Goal: Task Accomplishment & Management: Use online tool/utility

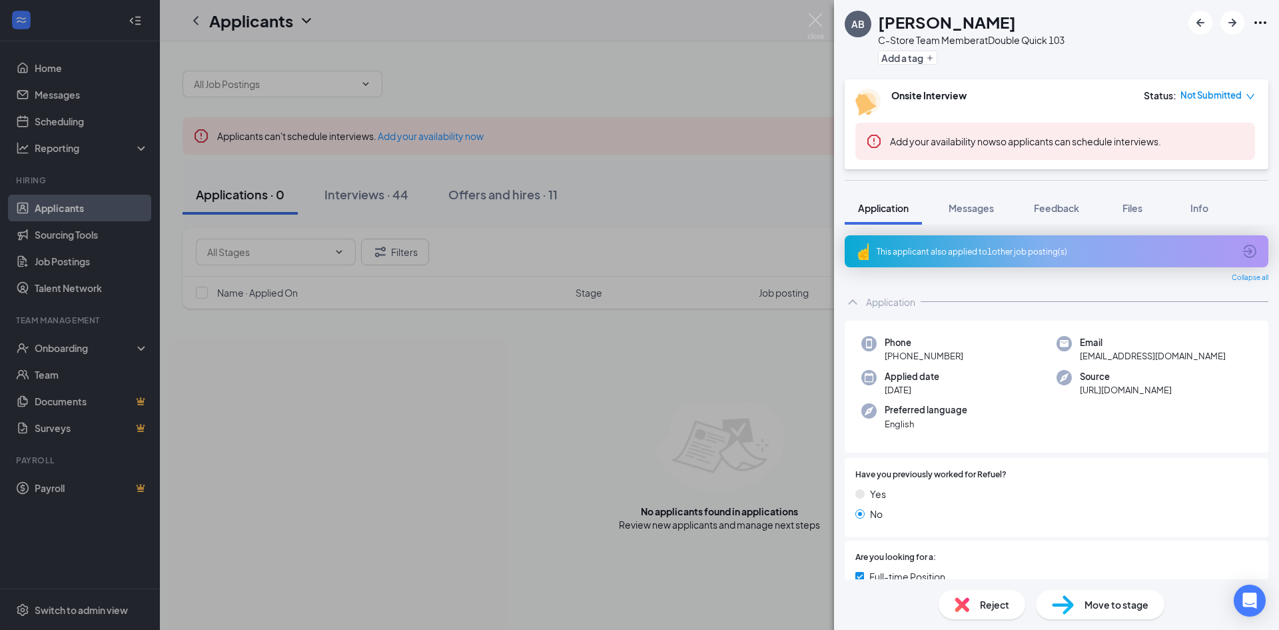
click at [711, 254] on div "AB [PERSON_NAME] C-Store Team Member at Double Quick 103 Add a tag Onsite Inter…" at bounding box center [639, 315] width 1279 height 630
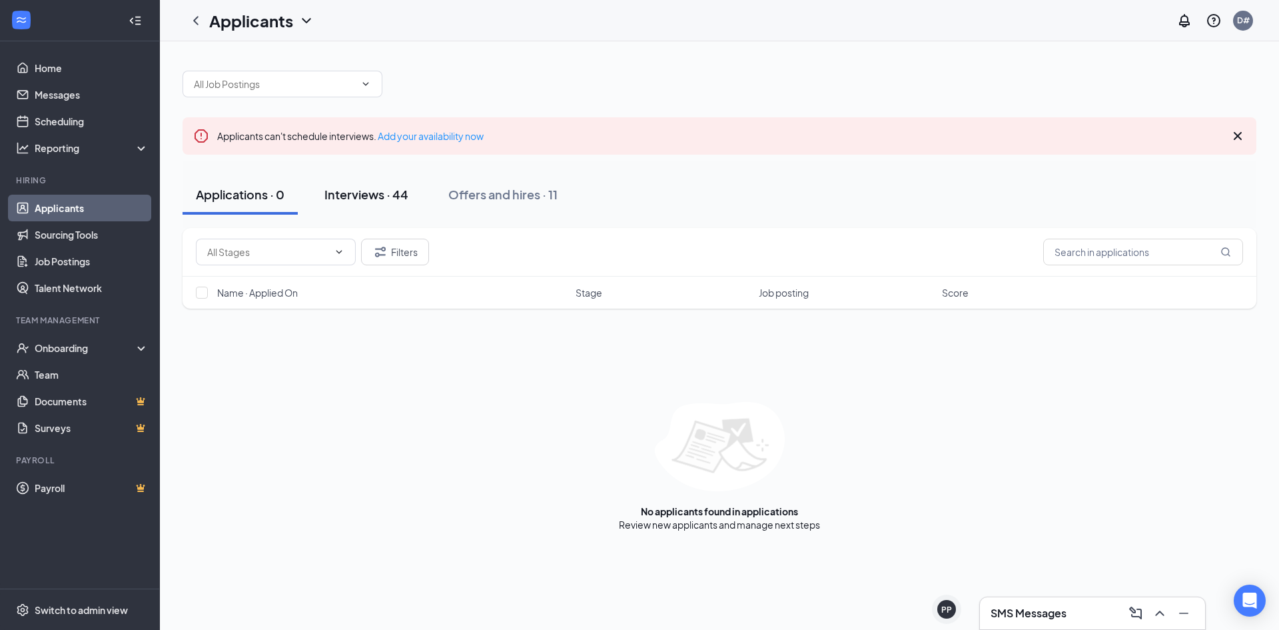
click at [401, 192] on div "Interviews · 44" at bounding box center [366, 194] width 84 height 17
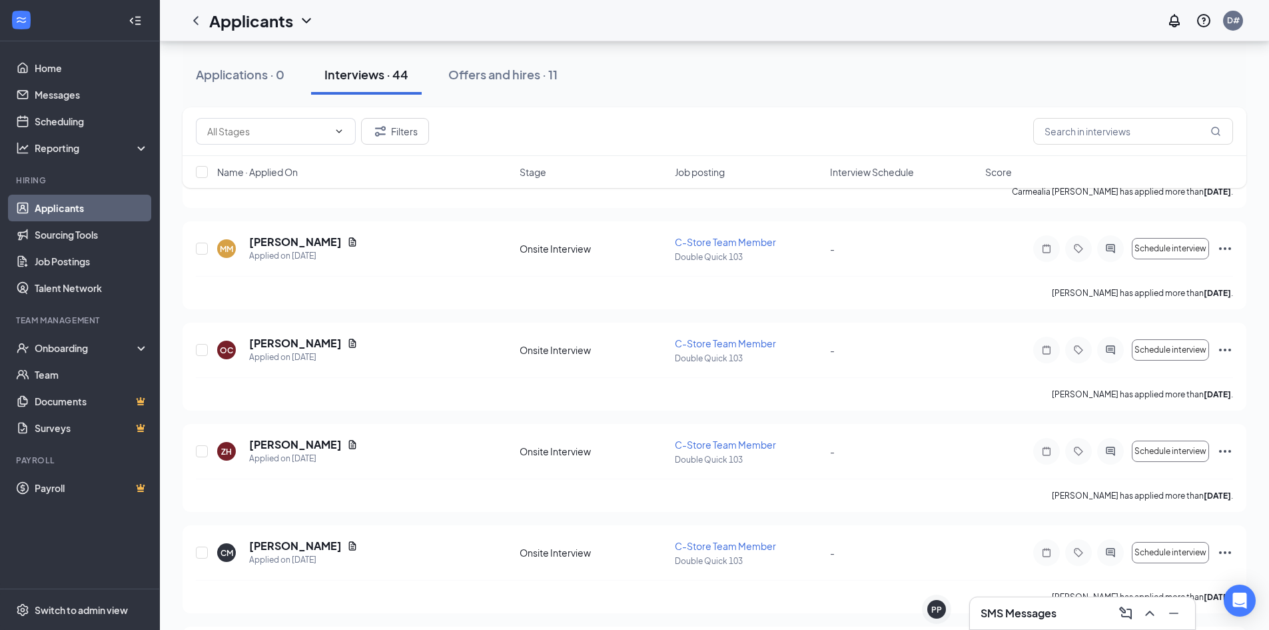
scroll to position [2864, 0]
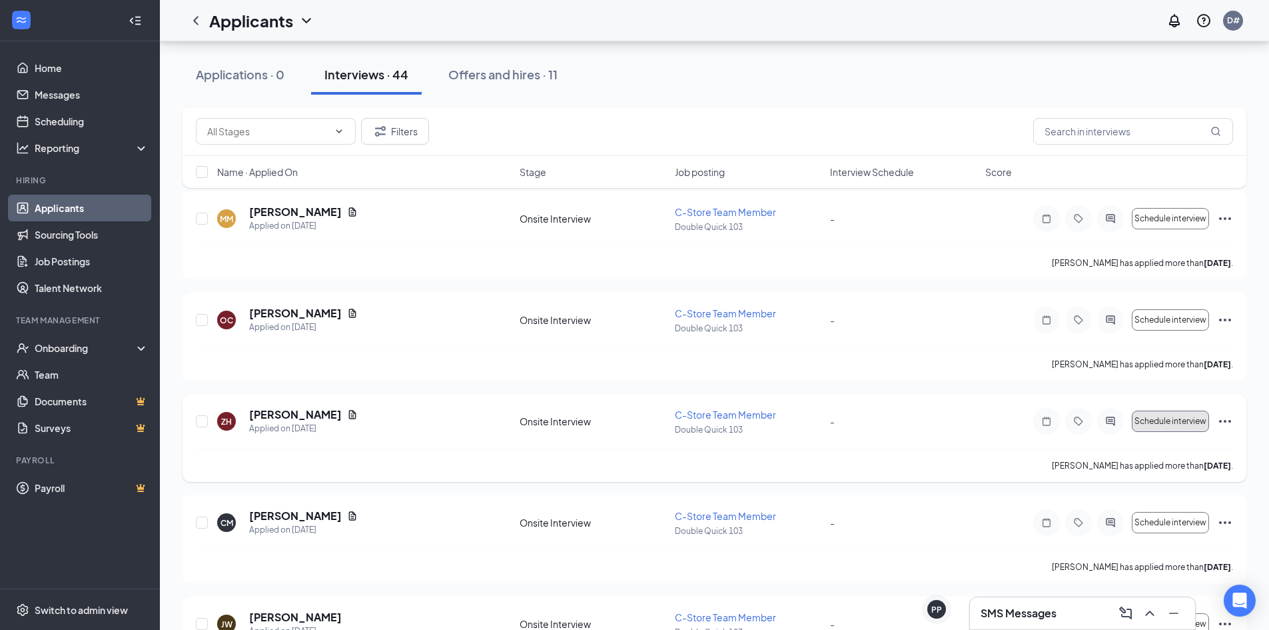
click at [1168, 428] on button "Schedule interview" at bounding box center [1170, 420] width 77 height 21
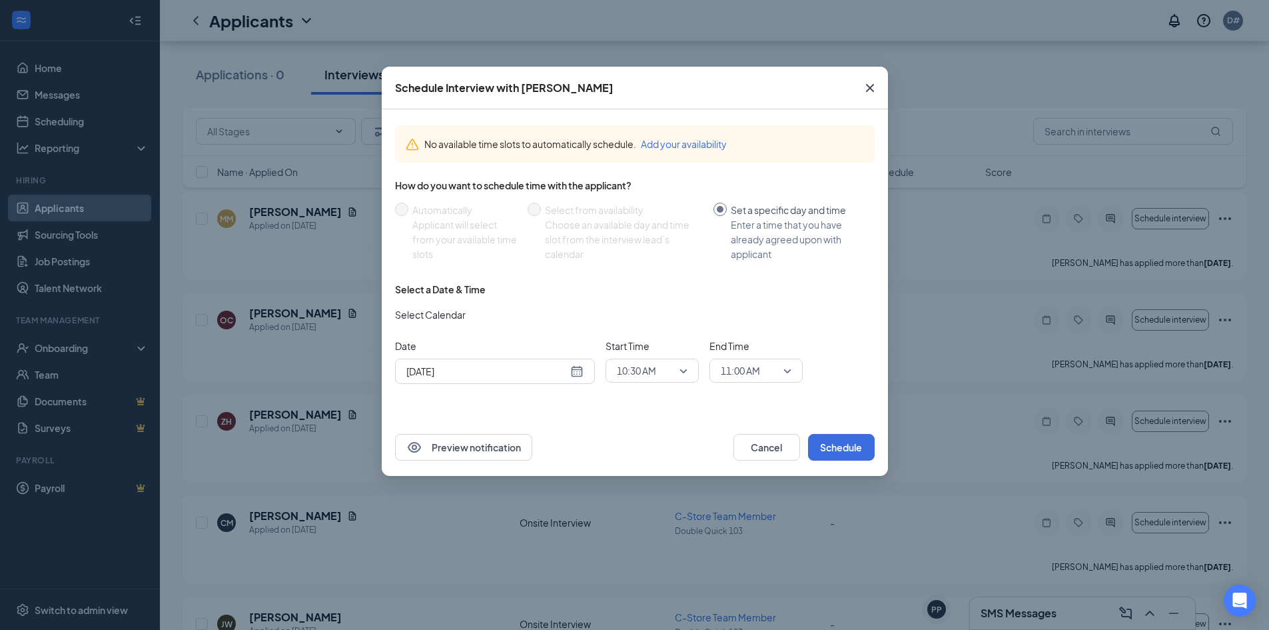
click at [580, 375] on div "[DATE]" at bounding box center [494, 371] width 177 height 15
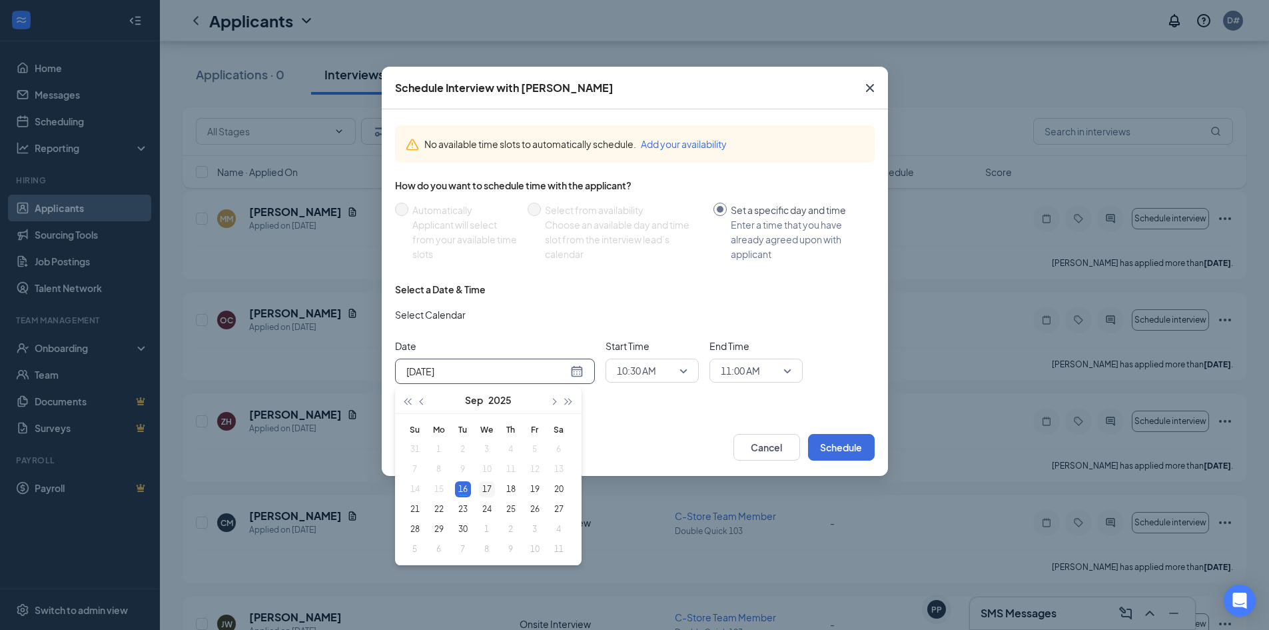
type input "[DATE]"
click at [486, 484] on div "17" at bounding box center [487, 489] width 16 height 16
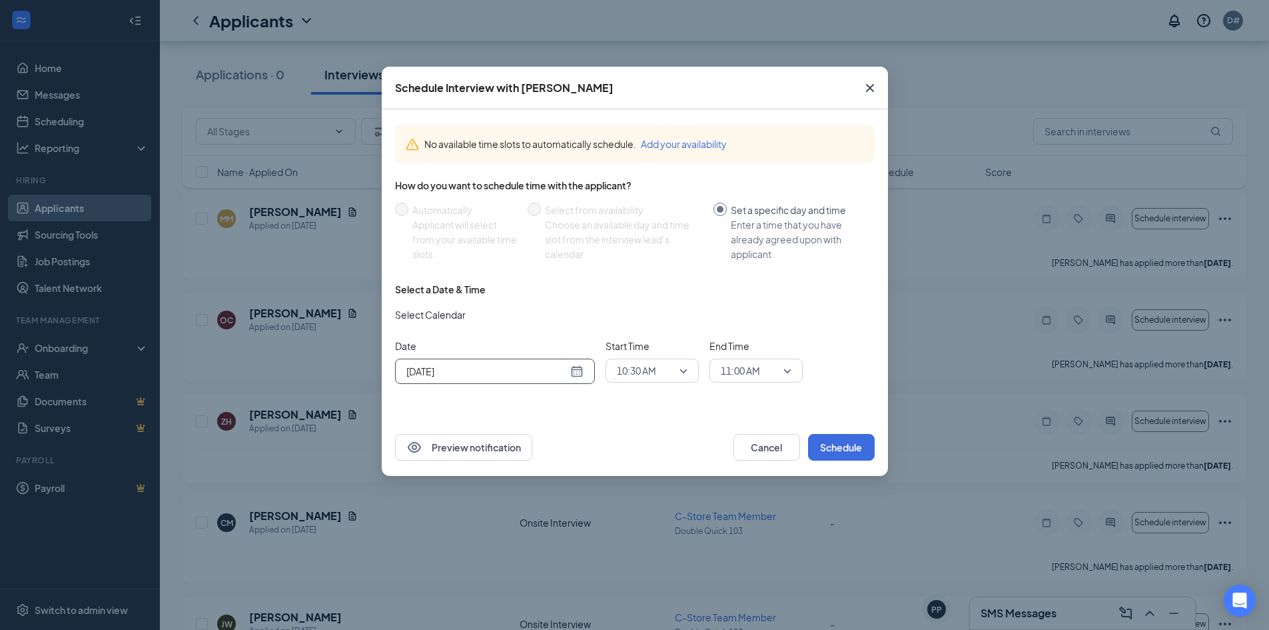
click at [673, 370] on span "10:30 AM" at bounding box center [646, 370] width 59 height 20
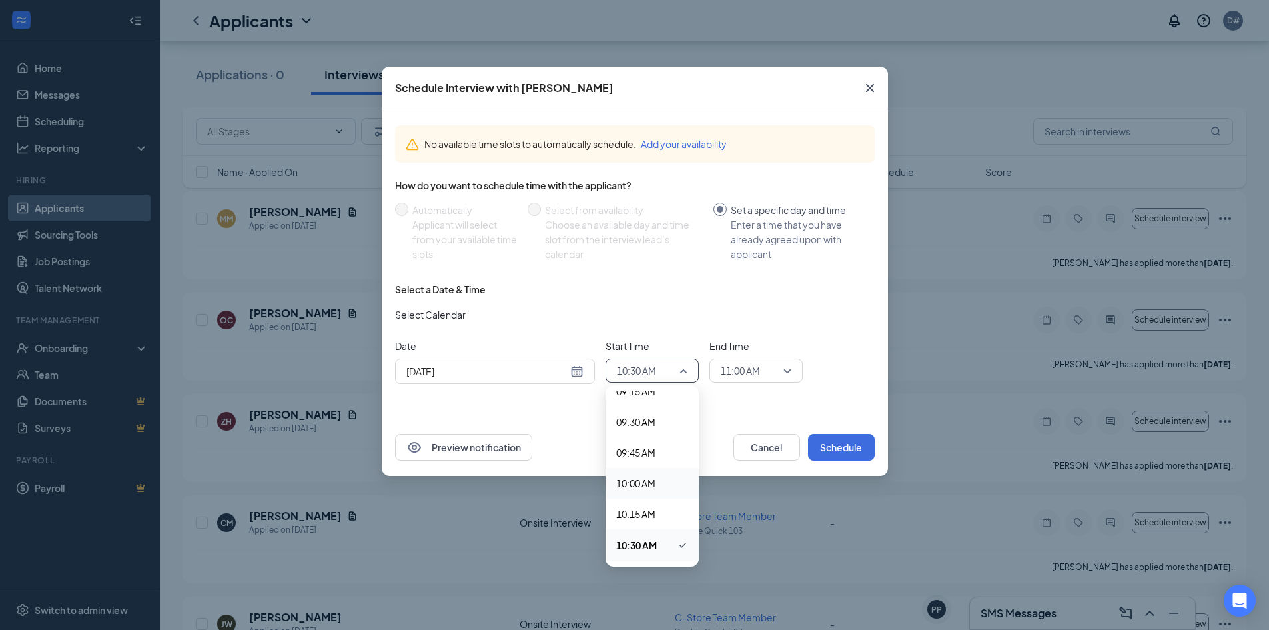
click at [644, 477] on span "10:00 AM" at bounding box center [635, 483] width 39 height 15
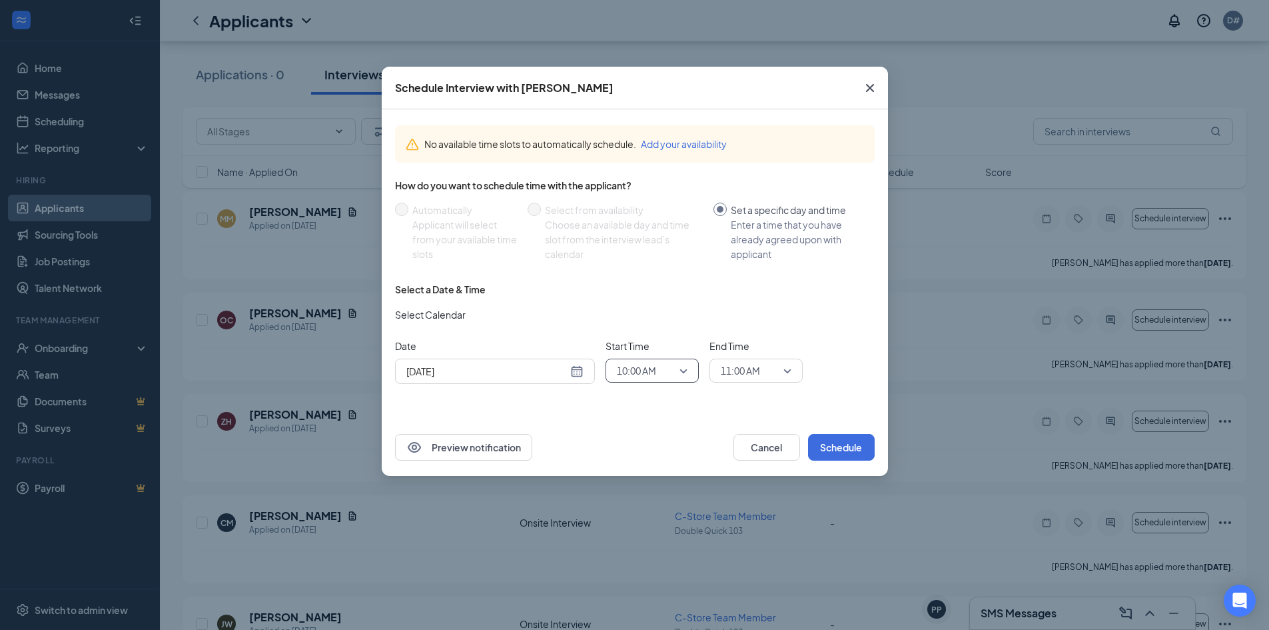
click at [743, 366] on span "11:00 AM" at bounding box center [740, 370] width 39 height 20
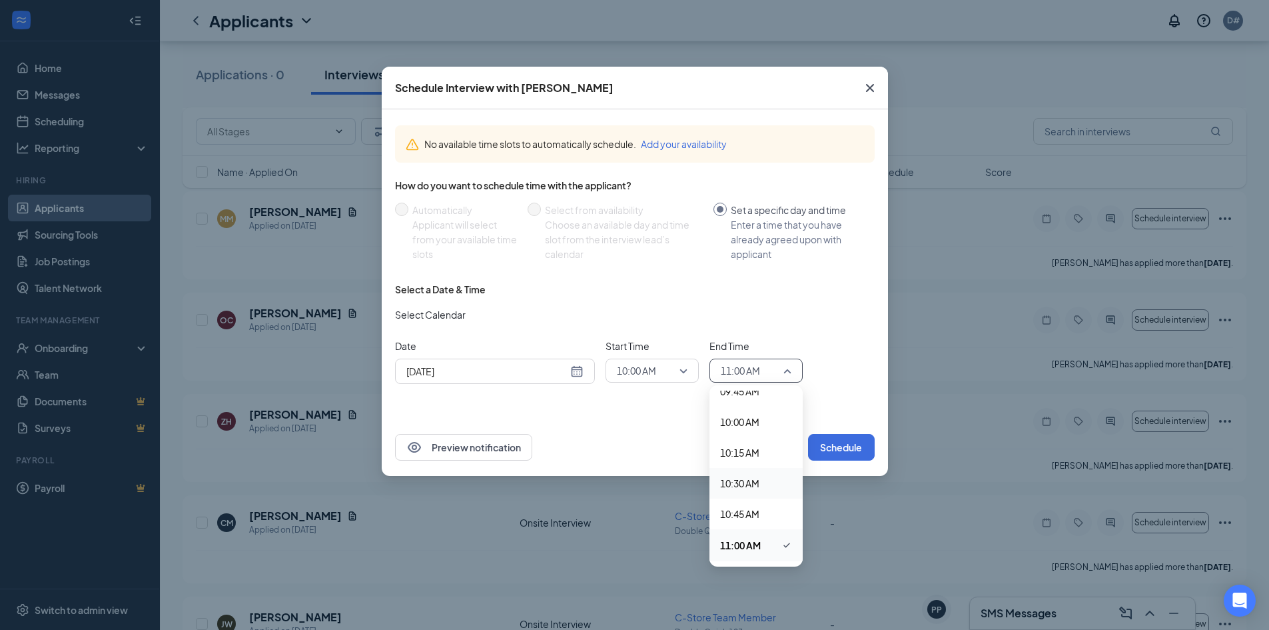
click at [742, 485] on span "10:30 AM" at bounding box center [739, 483] width 39 height 15
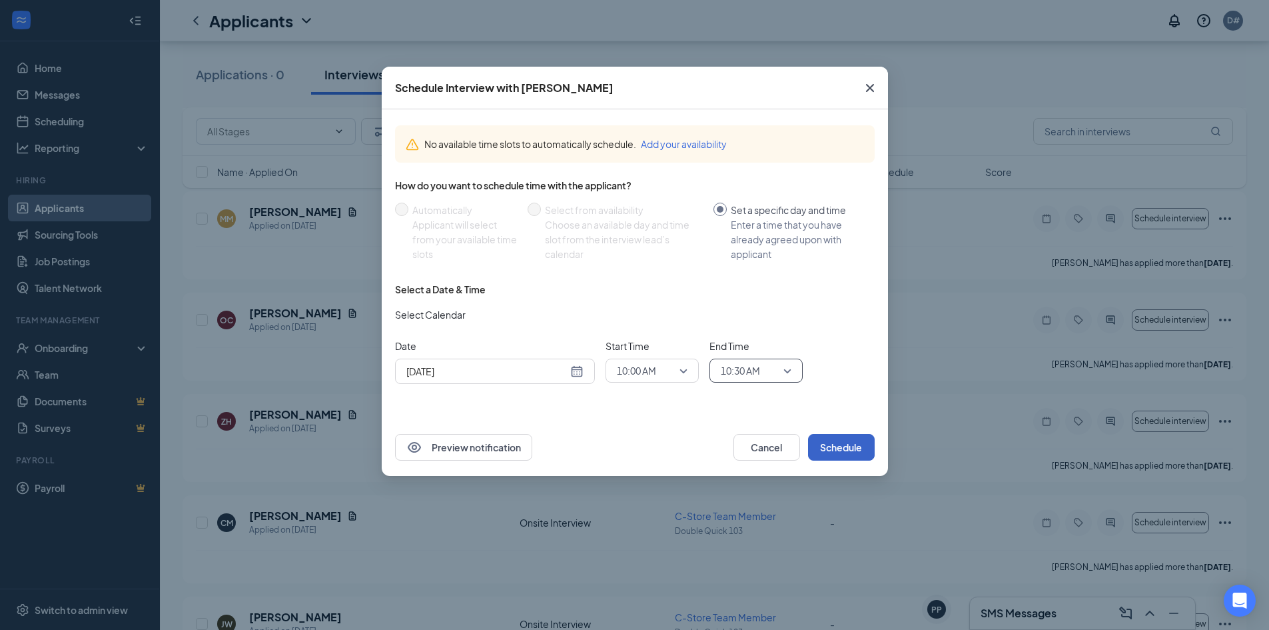
click at [854, 444] on button "Schedule" at bounding box center [841, 447] width 67 height 27
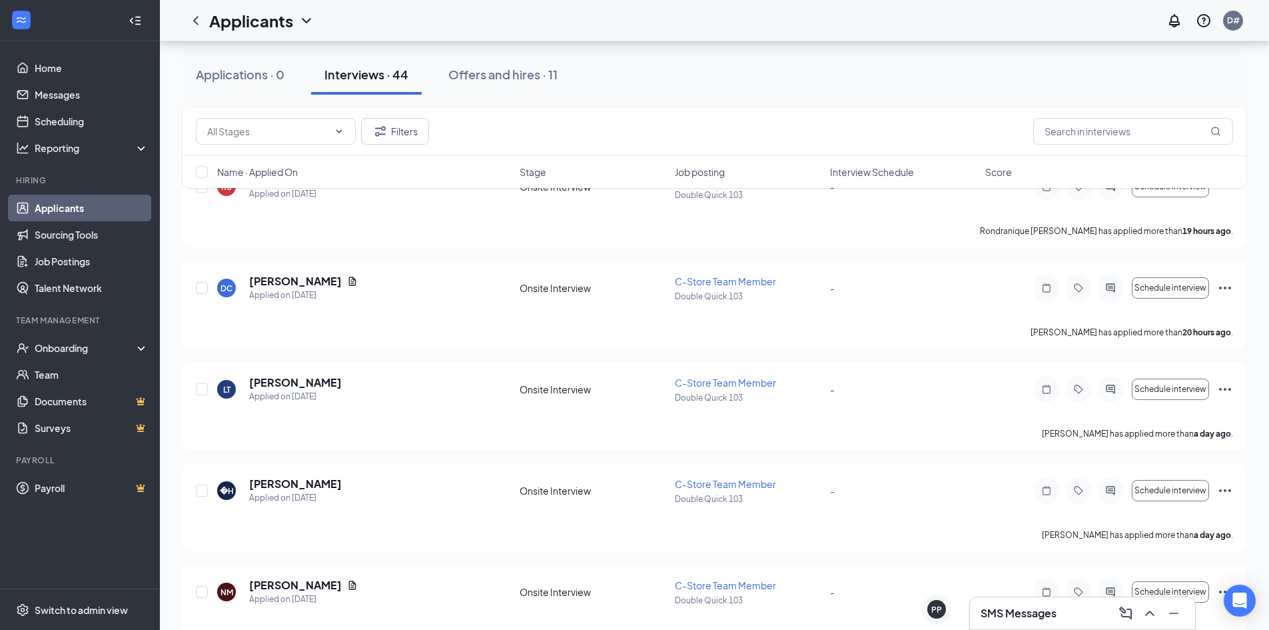
scroll to position [0, 0]
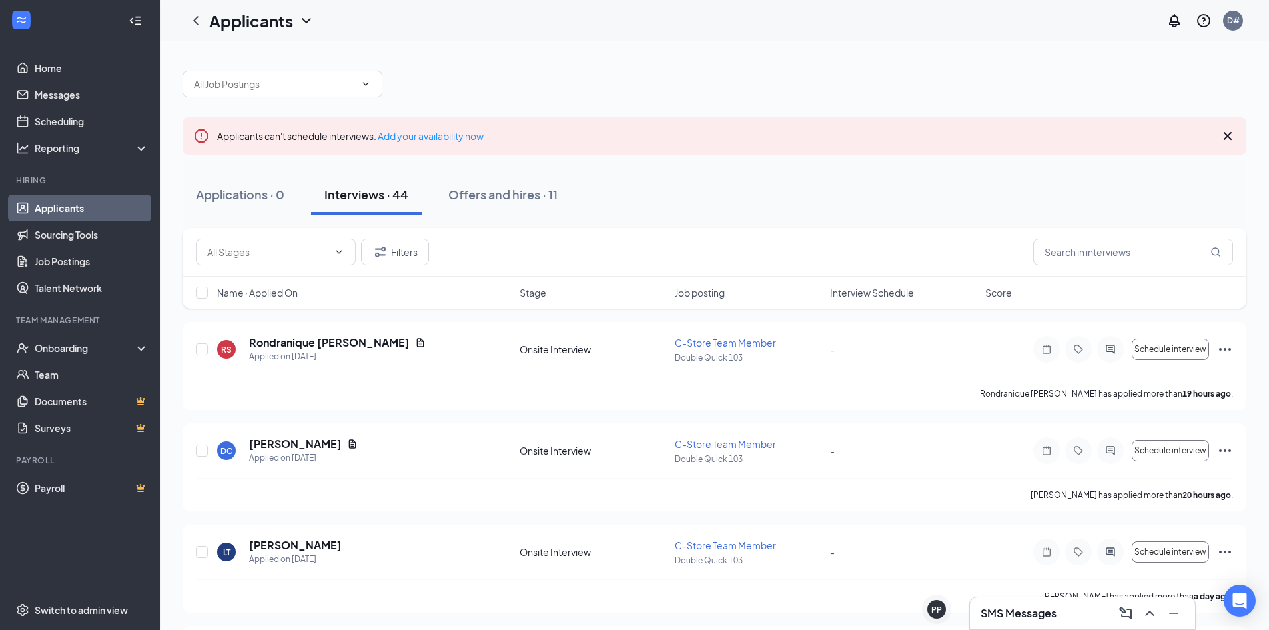
click at [1030, 612] on h3 "SMS Messages" at bounding box center [1019, 613] width 76 height 15
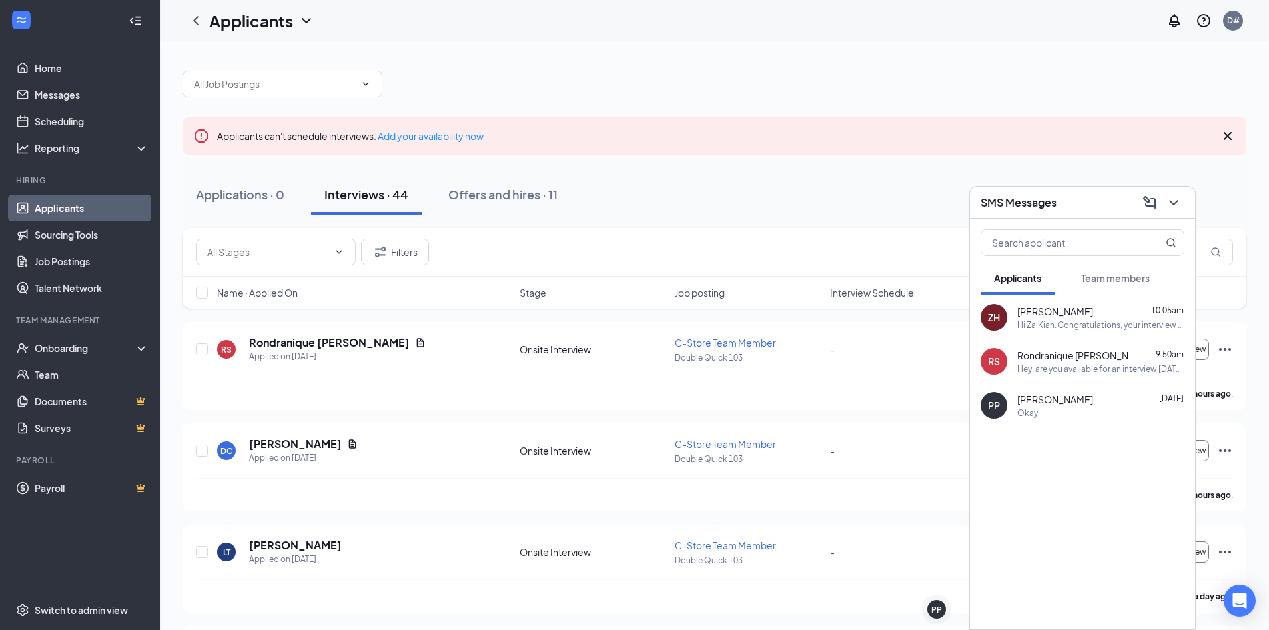
click at [836, 202] on div "Applications · 0 Interviews · 44 Offers and hires · 11" at bounding box center [715, 195] width 1064 height 40
